Goal: Find specific page/section

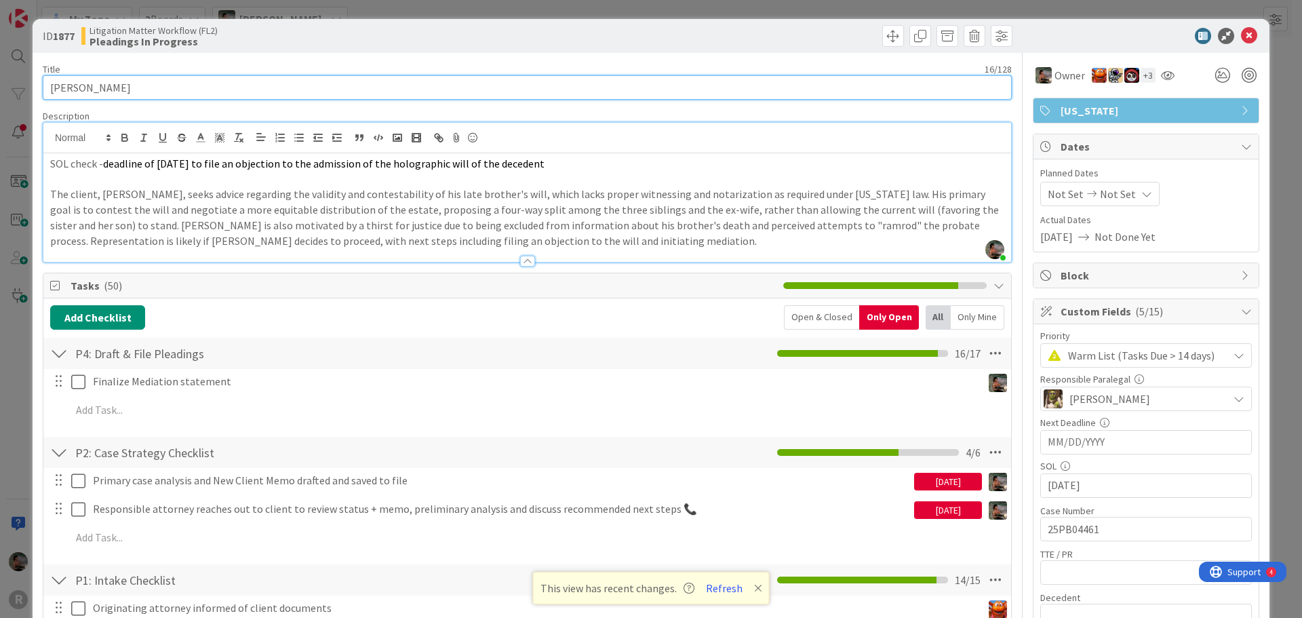
drag, startPoint x: 154, startPoint y: 90, endPoint x: 0, endPoint y: 74, distance: 154.8
click at [0, 74] on div "ID 1877 Litigation Matter Workflow (FL2) Pleadings In Progress Title 16 / 128 […" at bounding box center [651, 309] width 1302 height 618
drag, startPoint x: 131, startPoint y: 92, endPoint x: 0, endPoint y: 71, distance: 132.5
click at [0, 71] on div "ID 1877 Litigation Matter Workflow (FL2) Pleadings In Progress Title 12 / 128 […" at bounding box center [651, 309] width 1302 height 618
type input "[PERSON_NAME]"
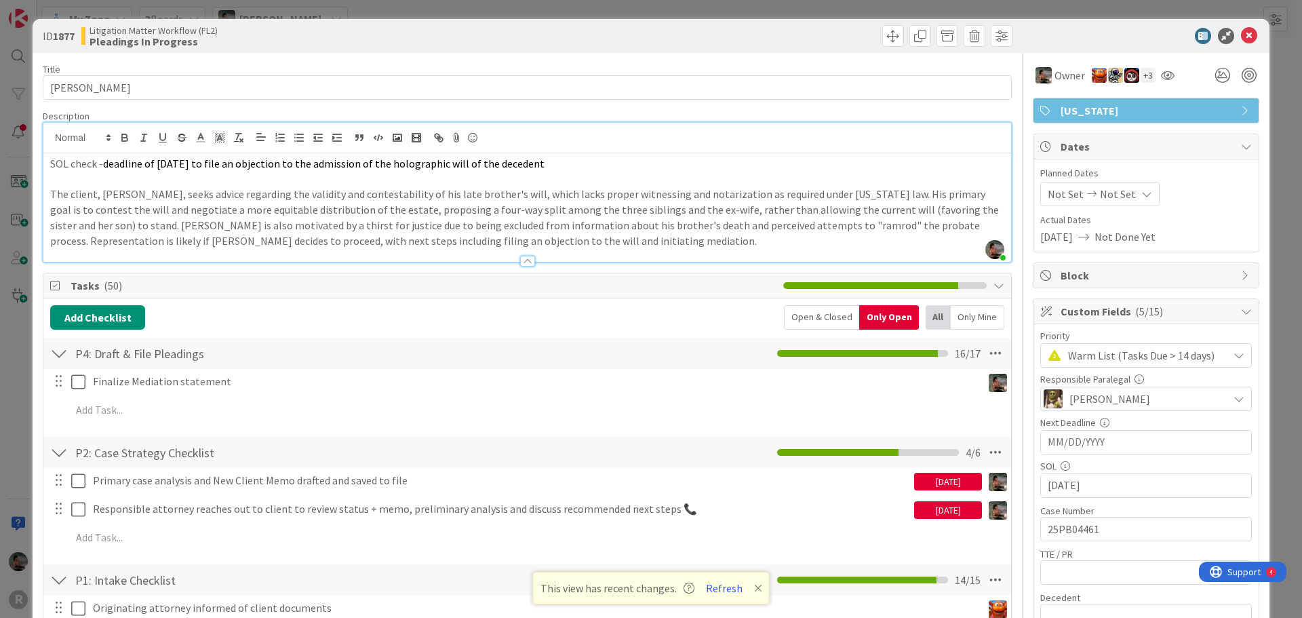
click at [438, 41] on div "Litigation Matter Workflow (FL2) Pleadings In Progress" at bounding box center [302, 36] width 443 height 22
click at [1241, 39] on icon at bounding box center [1249, 36] width 16 height 16
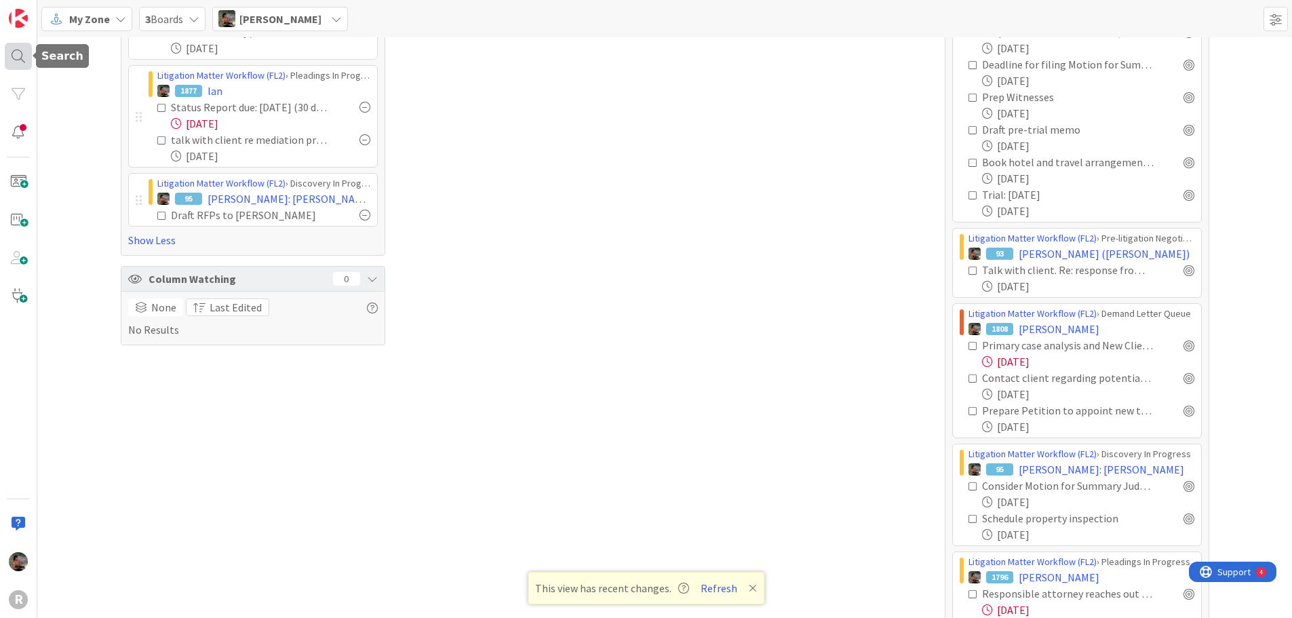
click at [17, 63] on div at bounding box center [18, 56] width 27 height 27
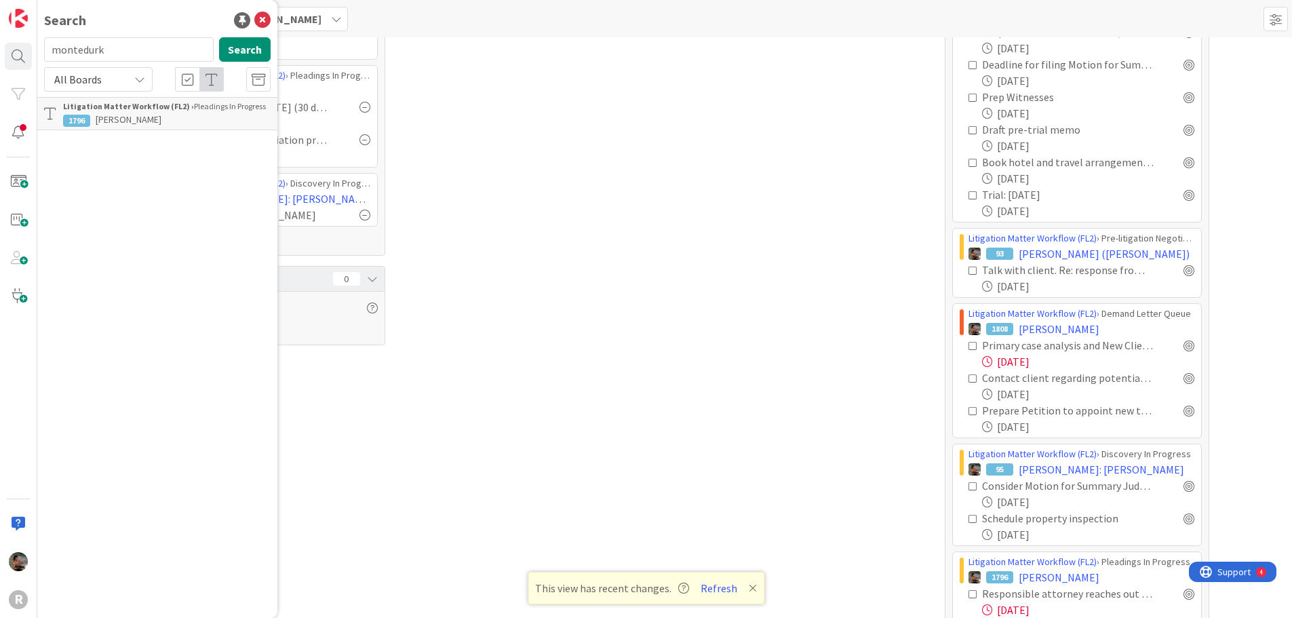
drag, startPoint x: 132, startPoint y: 56, endPoint x: 0, endPoint y: 22, distance: 136.1
click at [0, 22] on div "R Search montedurk Search All Boards Litigation Matter Workflow (FL2) › Pleadin…" at bounding box center [18, 309] width 37 height 618
type input "[PERSON_NAME]"
click at [239, 50] on button "Search" at bounding box center [245, 49] width 52 height 24
click at [174, 115] on p "[PERSON_NAME]" at bounding box center [167, 120] width 208 height 14
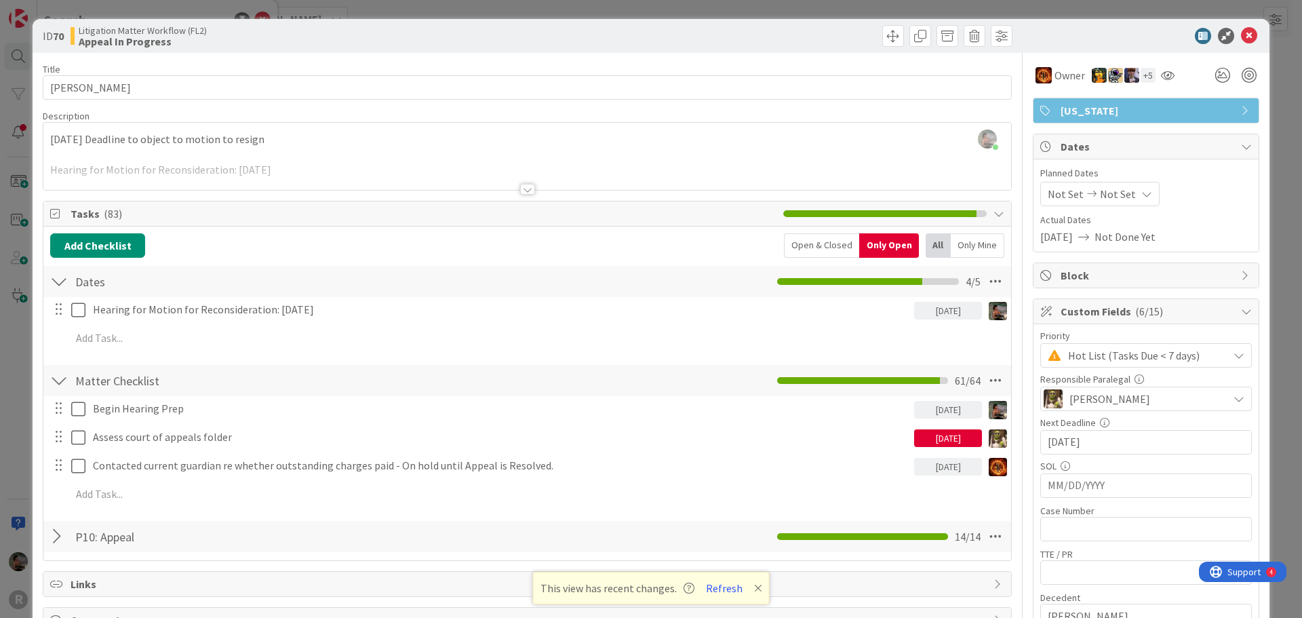
click at [527, 191] on div at bounding box center [527, 189] width 15 height 11
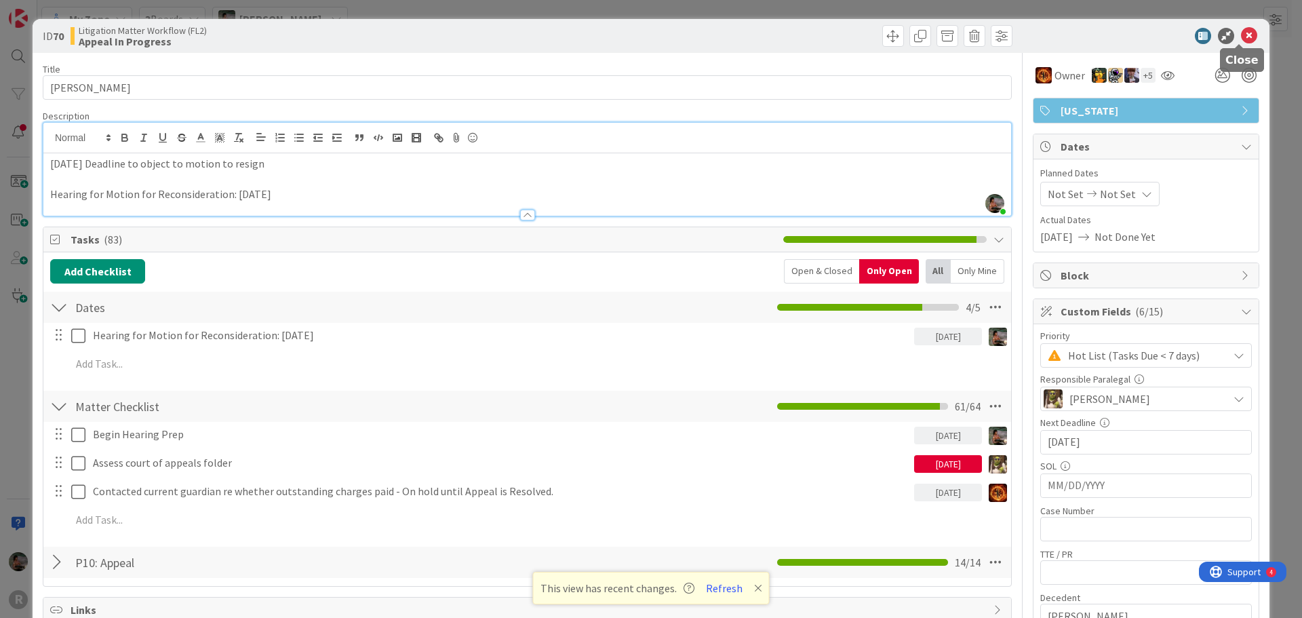
click at [1241, 36] on icon at bounding box center [1249, 36] width 16 height 16
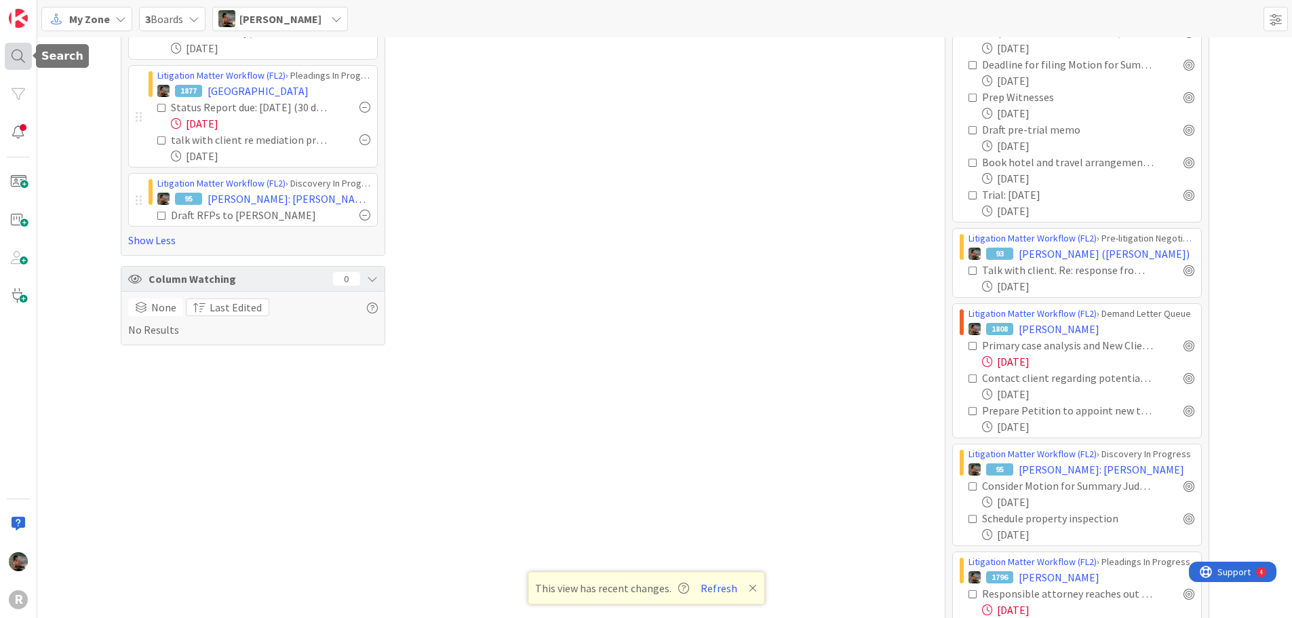
click at [13, 54] on div at bounding box center [18, 56] width 27 height 27
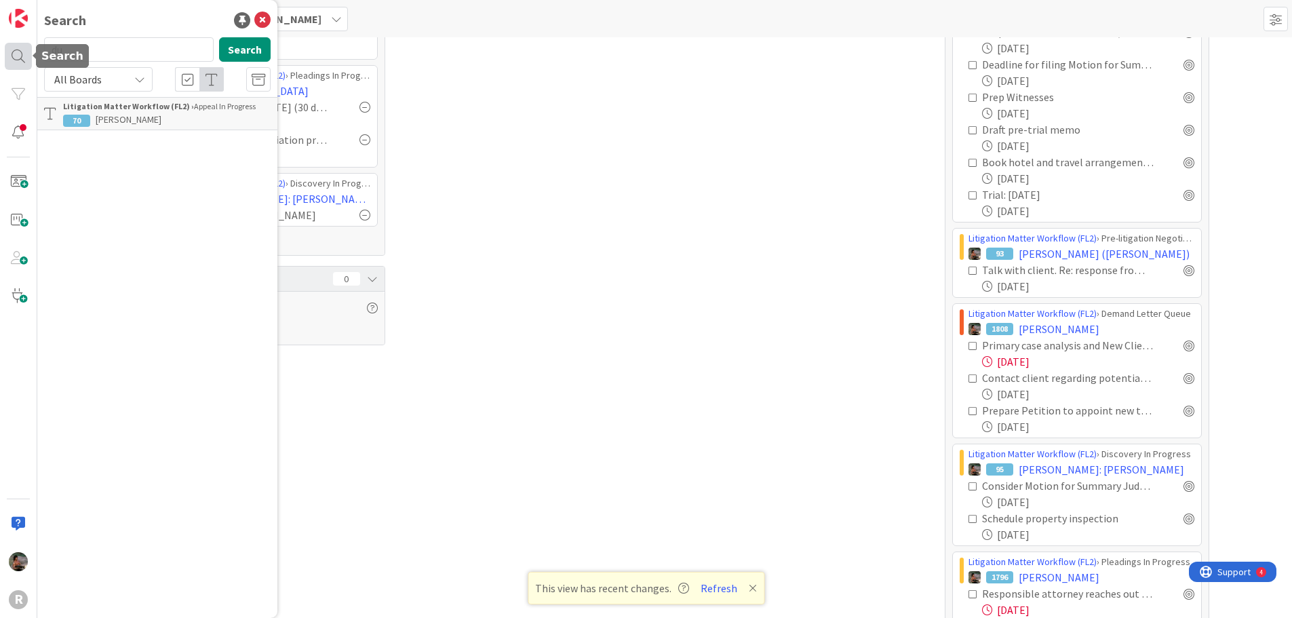
type input "d"
type input "[PERSON_NAME]"
click at [176, 112] on div "Litigation Matter Workflow (FL2) › Pleadings In Progress 614 [PERSON_NAME] : Be…" at bounding box center [167, 113] width 208 height 26
